Goal: Task Accomplishment & Management: Manage account settings

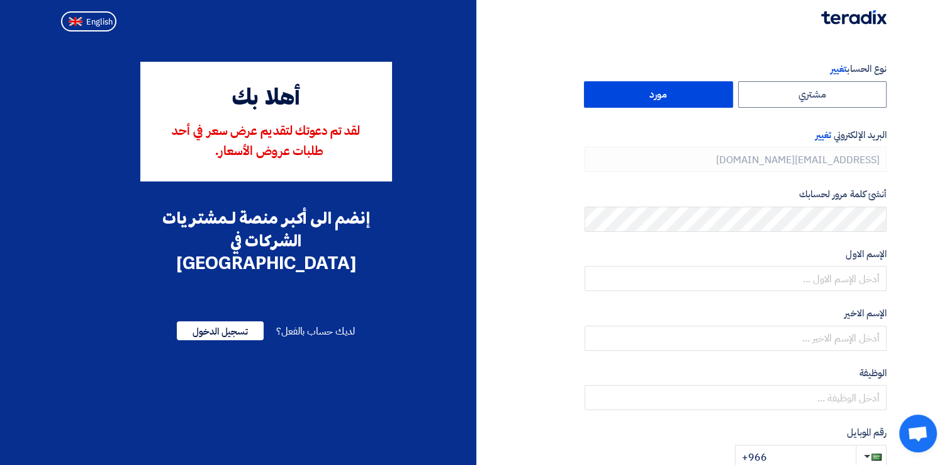
type input "[PHONE_NUMBER]"
click at [94, 26] on span "English" at bounding box center [99, 22] width 26 height 9
type input "Register"
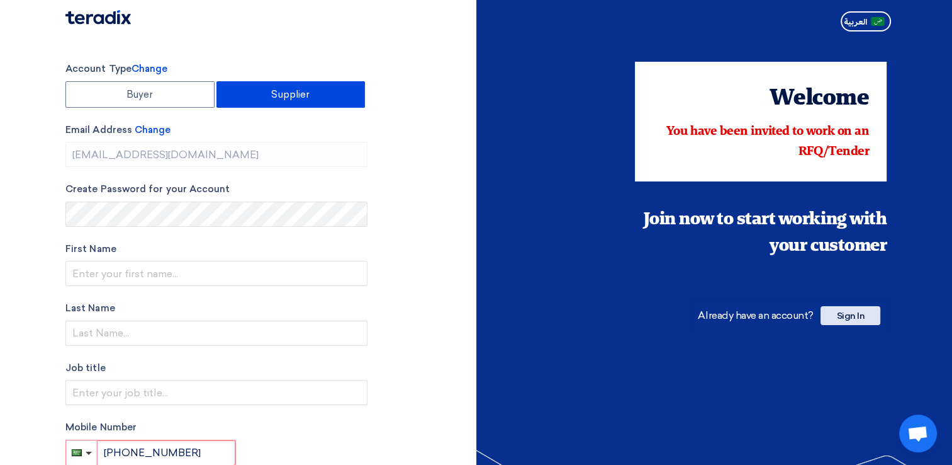
click at [848, 313] on span "Sign In" at bounding box center [851, 315] width 60 height 19
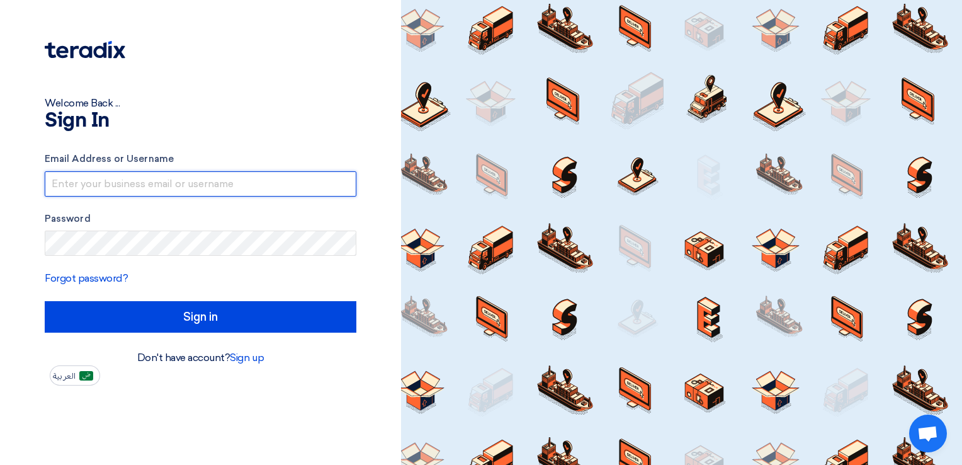
type input "[EMAIL_ADDRESS][DOMAIN_NAME]"
click at [156, 180] on input "[EMAIL_ADDRESS][DOMAIN_NAME]" at bounding box center [201, 183] width 312 height 25
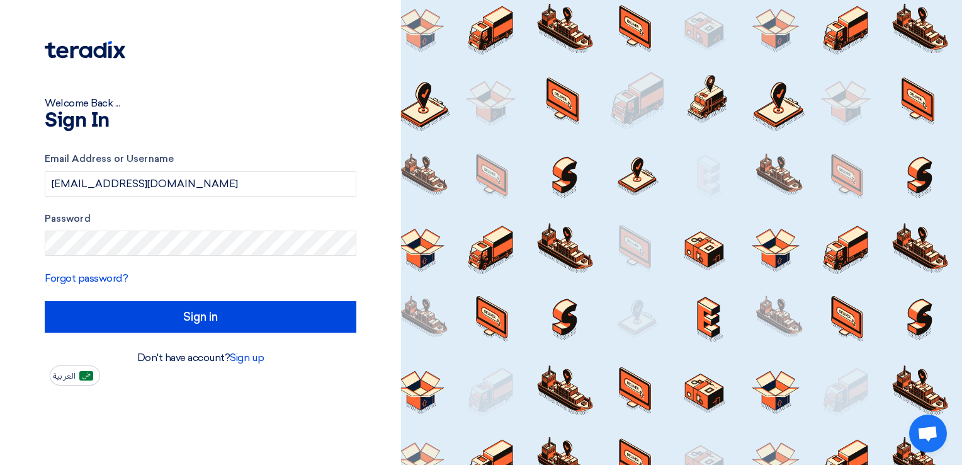
click at [251, 127] on h1 "Sign In" at bounding box center [201, 121] width 312 height 20
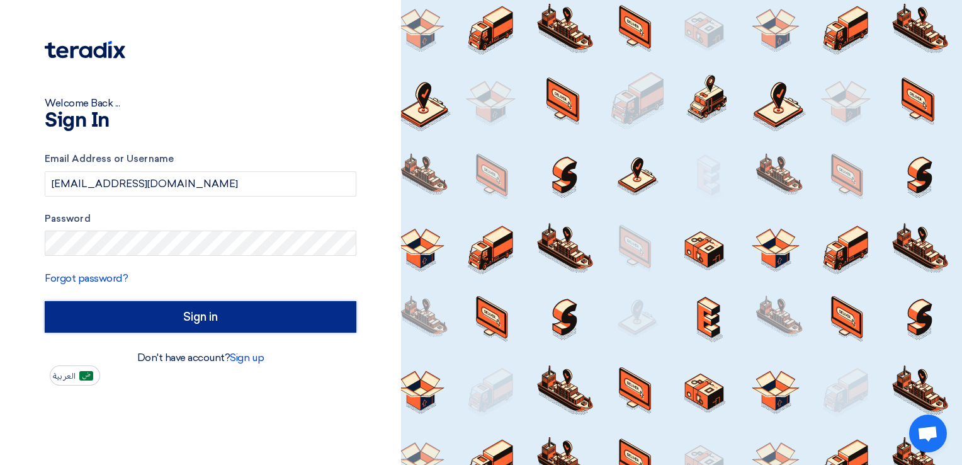
click at [217, 324] on input "Sign in" at bounding box center [201, 316] width 312 height 31
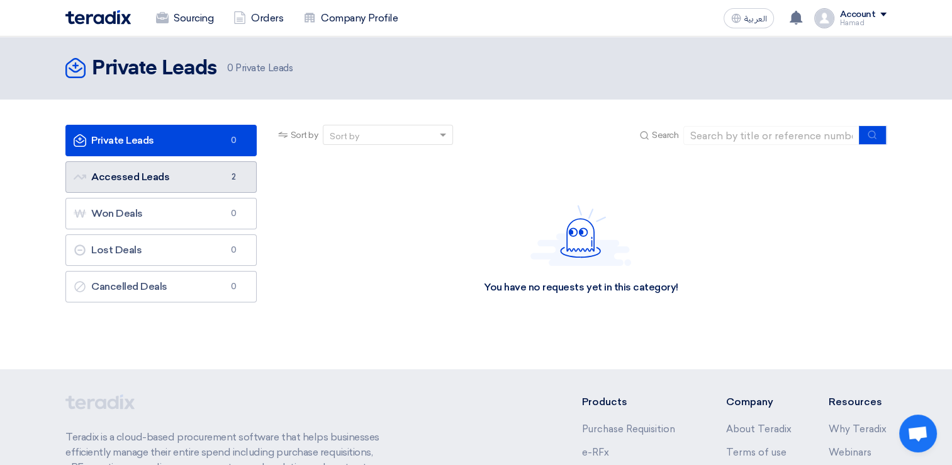
click at [171, 181] on link "Accessed Leads Accessed Leads 2" at bounding box center [160, 176] width 191 height 31
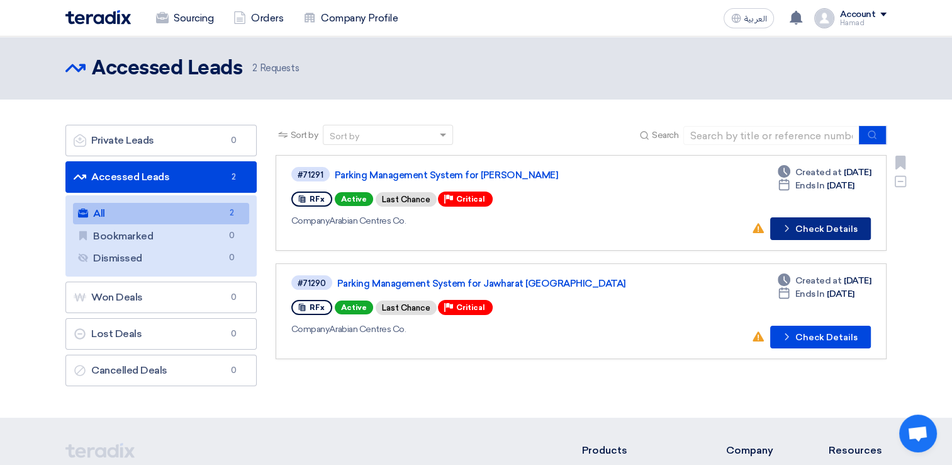
click at [800, 233] on button "Check details Check Details" at bounding box center [820, 228] width 101 height 23
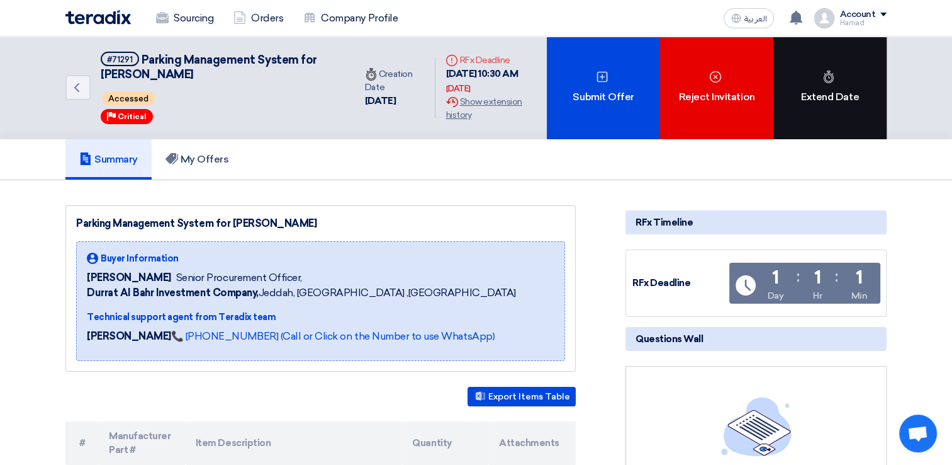
click at [815, 123] on div "Extend Date" at bounding box center [830, 88] width 113 height 103
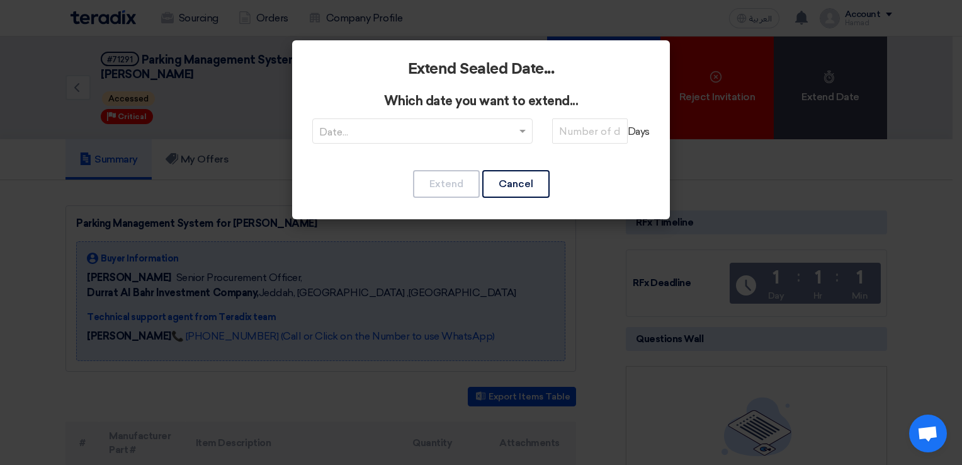
click at [393, 136] on input "text" at bounding box center [416, 132] width 194 height 21
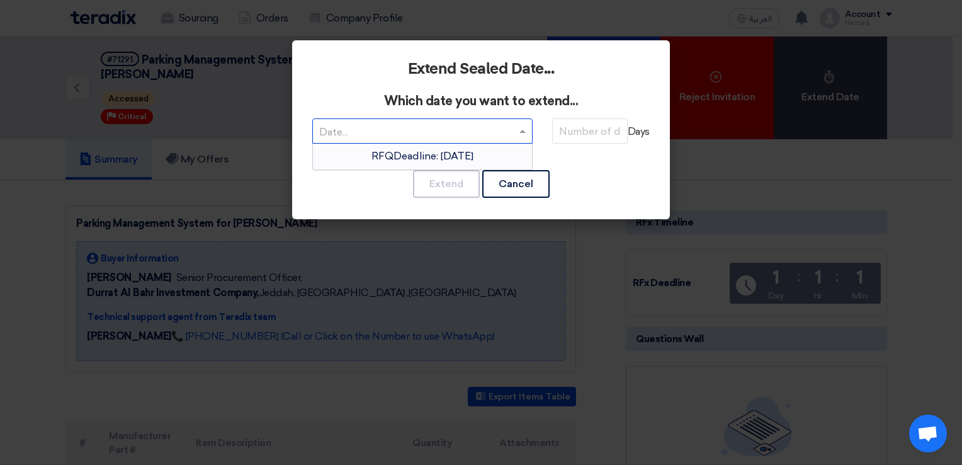
click at [409, 159] on span "RFQDeadline: [DATE]" at bounding box center [422, 156] width 102 height 12
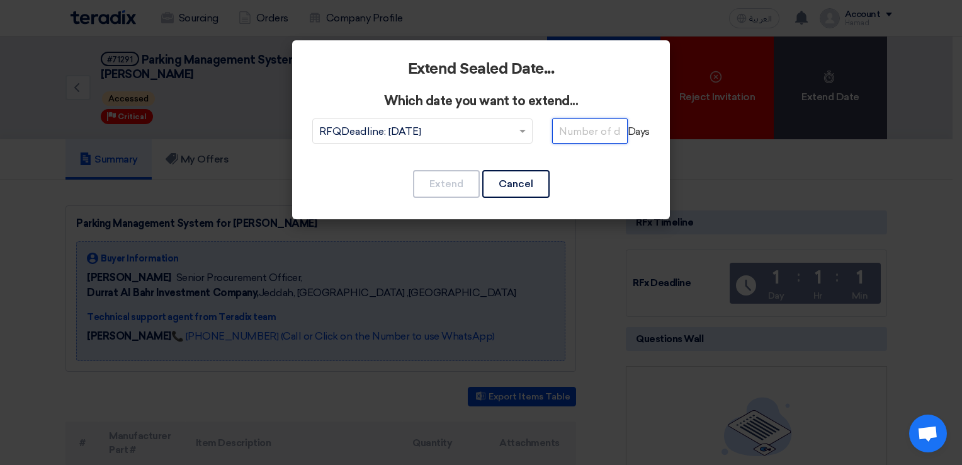
click at [561, 133] on input "number" at bounding box center [590, 130] width 76 height 25
type input "8"
type input "7"
click at [463, 186] on button "Extend" at bounding box center [446, 184] width 67 height 28
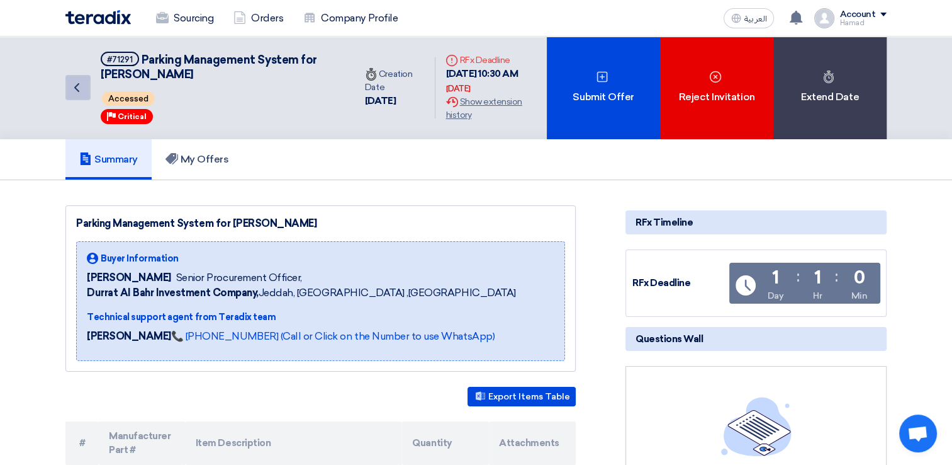
click at [76, 87] on icon "Back" at bounding box center [76, 87] width 15 height 15
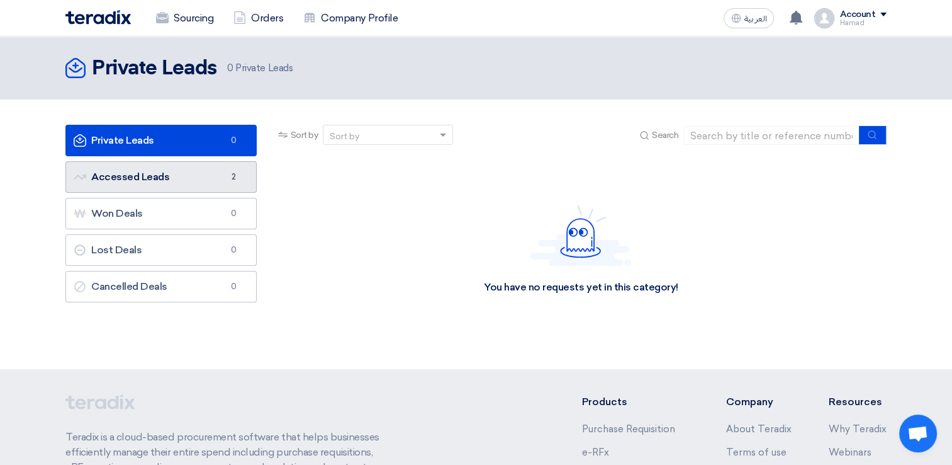
click at [179, 172] on link "Accessed Leads Accessed Leads 2" at bounding box center [160, 176] width 191 height 31
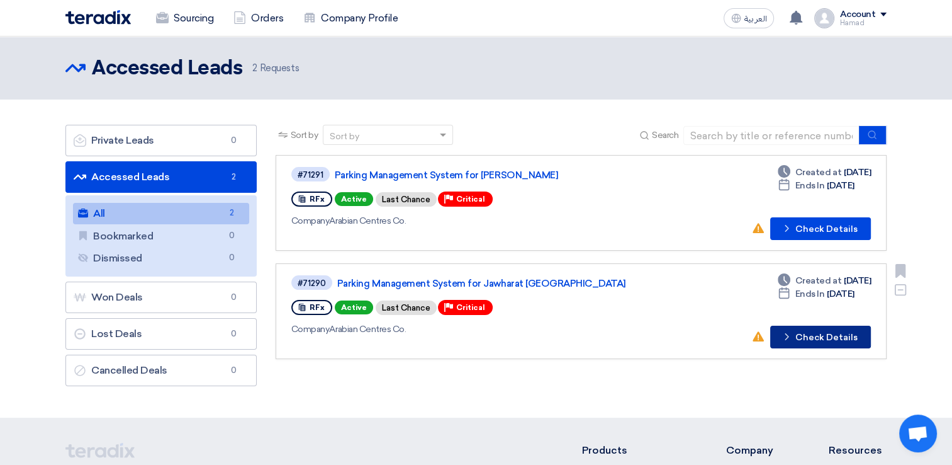
click at [840, 330] on button "Check details Check Details" at bounding box center [820, 336] width 101 height 23
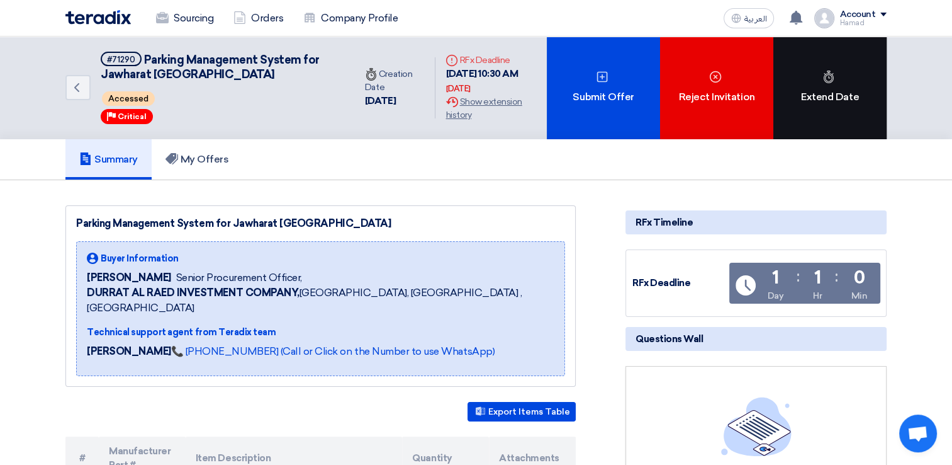
click at [825, 88] on div "Extend Date" at bounding box center [830, 88] width 113 height 103
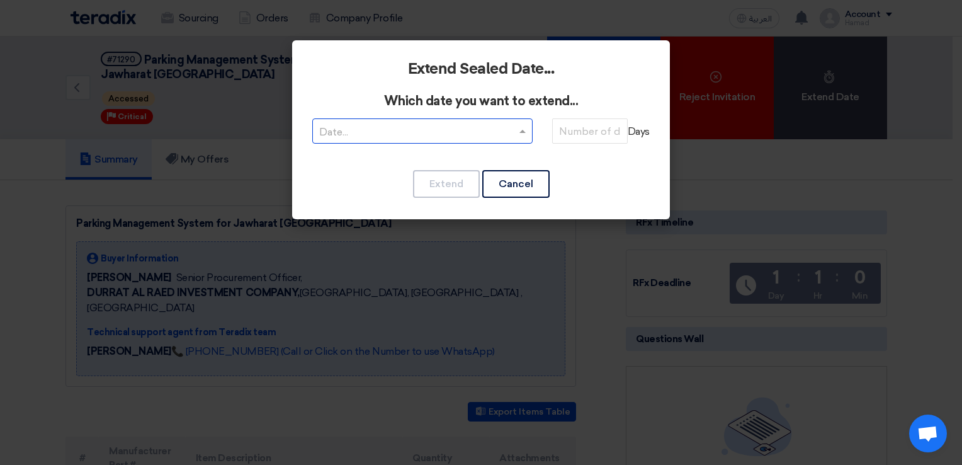
click at [469, 136] on input "text" at bounding box center [416, 132] width 194 height 21
click at [458, 163] on div "RFQDeadline: [DATE]" at bounding box center [422, 156] width 219 height 25
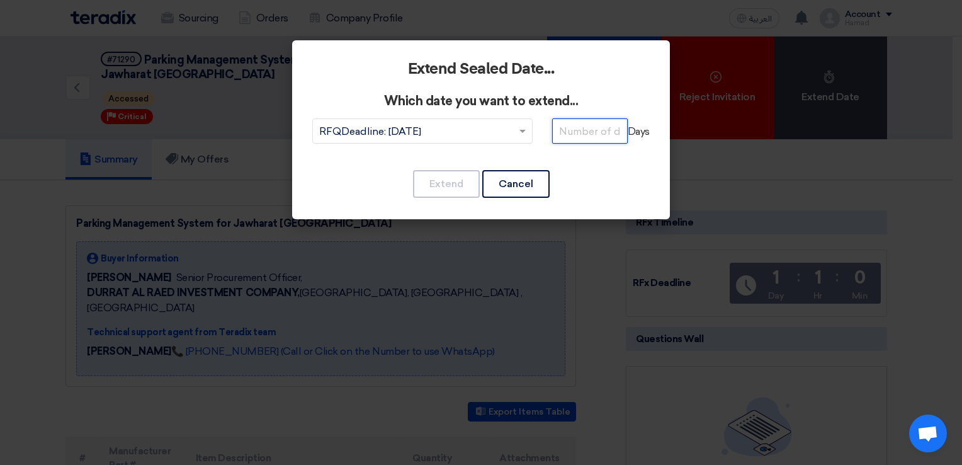
click at [595, 133] on input "number" at bounding box center [590, 130] width 76 height 25
type input "7"
click at [471, 184] on button "Extend" at bounding box center [446, 184] width 67 height 28
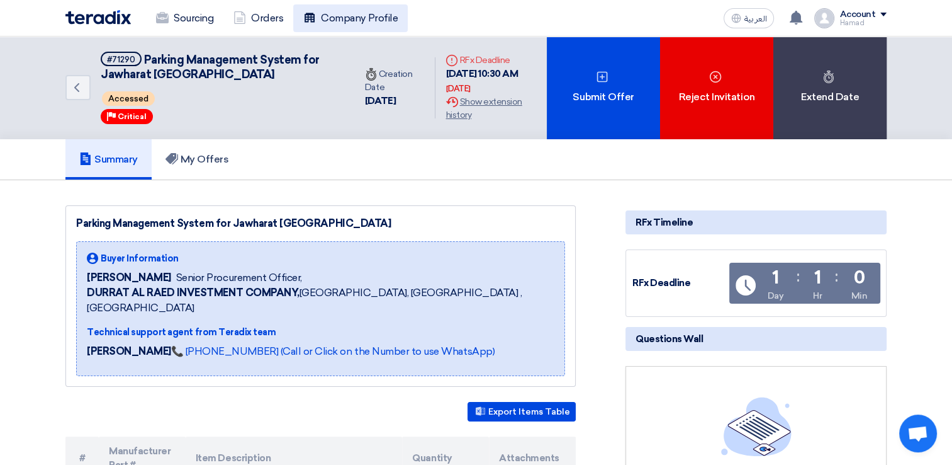
click at [385, 19] on link "Company Profile" at bounding box center [350, 18] width 115 height 28
